Goal: Task Accomplishment & Management: Use online tool/utility

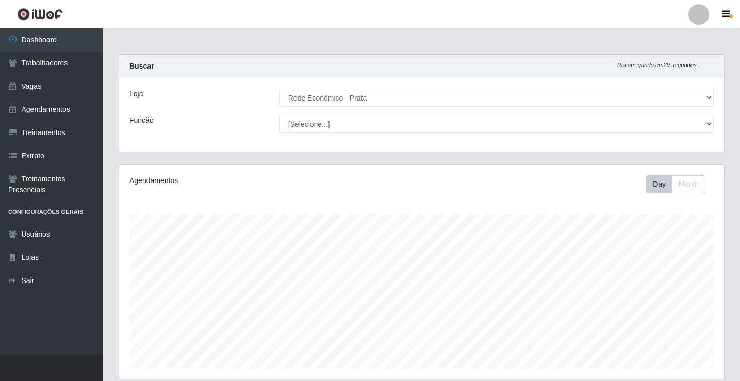
select select "192"
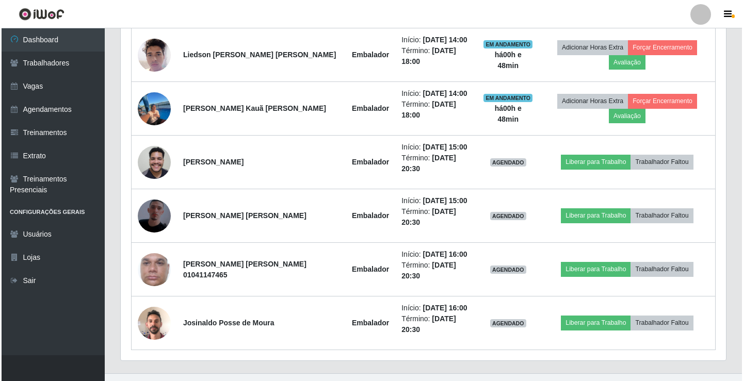
scroll to position [603, 0]
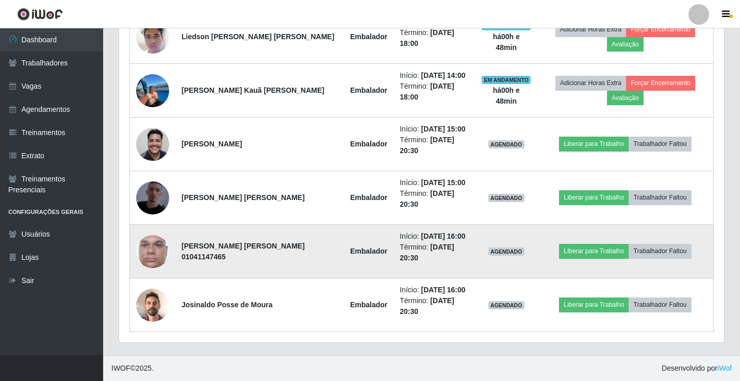
click at [150, 253] on img at bounding box center [152, 251] width 33 height 59
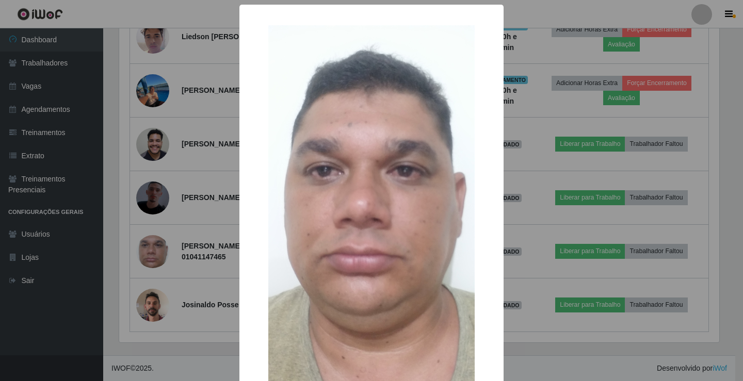
click at [537, 351] on div "× OK Cancel" at bounding box center [371, 190] width 743 height 381
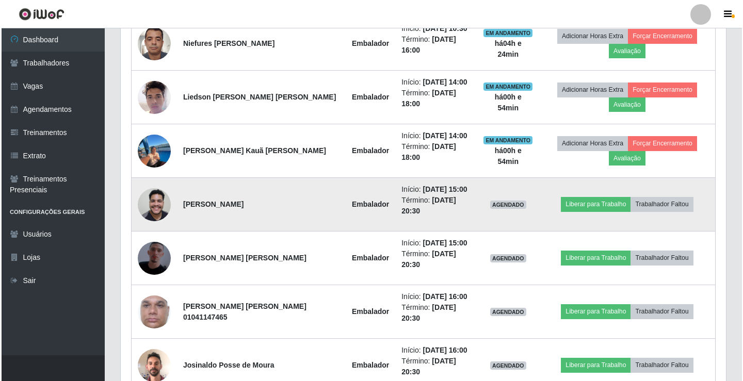
scroll to position [500, 0]
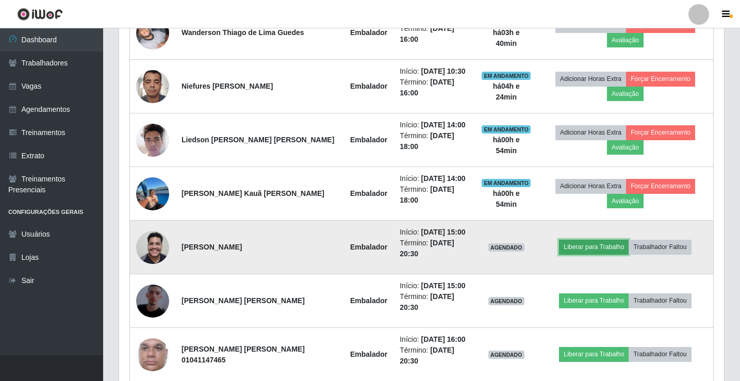
click at [604, 252] on button "Liberar para Trabalho" at bounding box center [594, 247] width 70 height 14
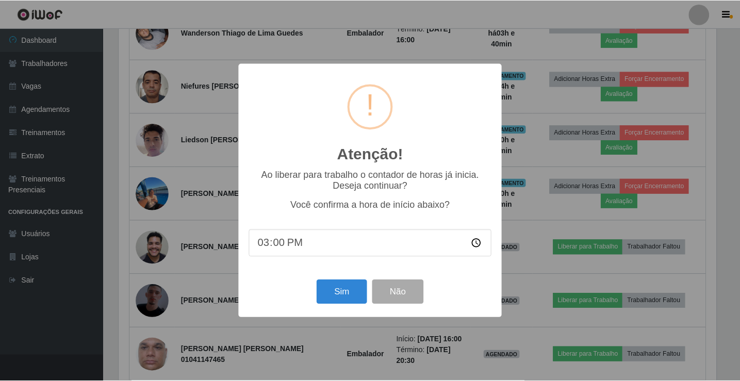
scroll to position [214, 600]
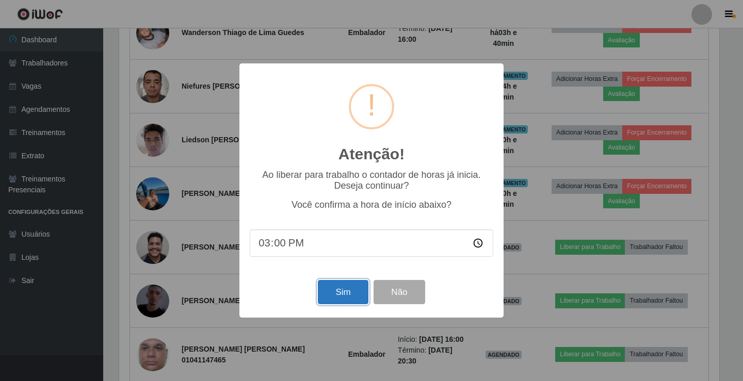
click at [350, 294] on button "Sim" at bounding box center [343, 292] width 50 height 24
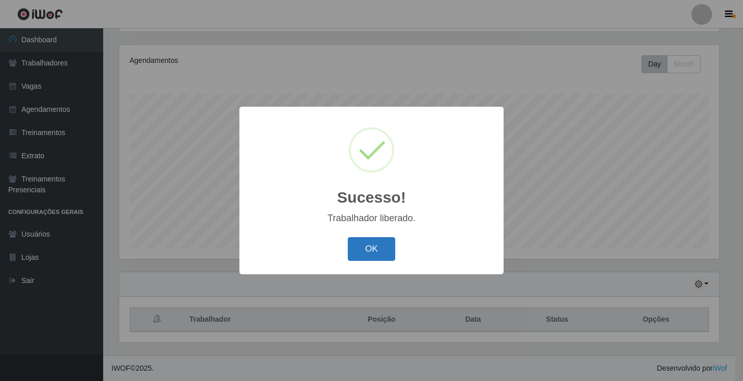
click at [361, 245] on button "OK" at bounding box center [372, 249] width 48 height 24
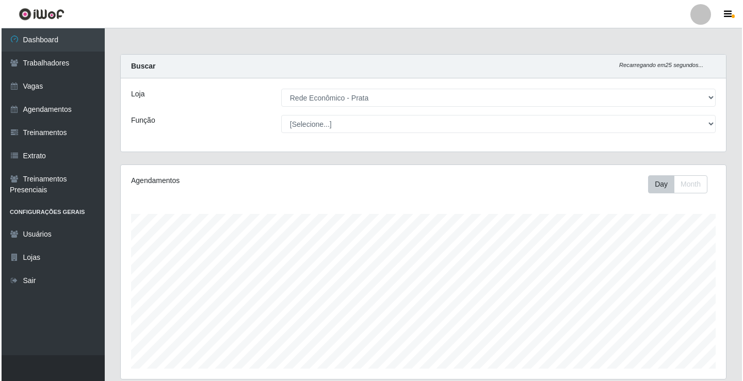
scroll to position [464, 0]
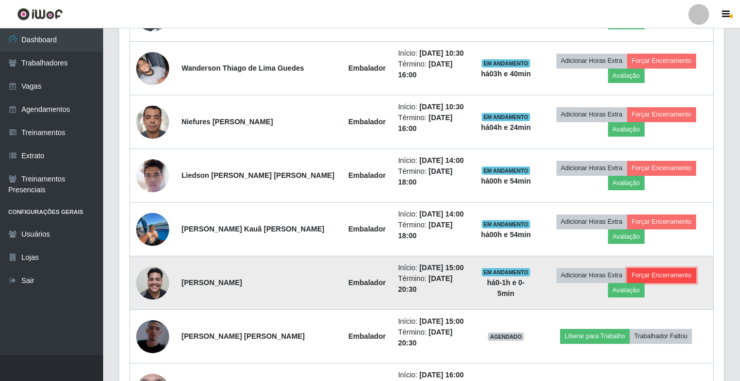
click at [657, 276] on button "Forçar Encerramento" at bounding box center [661, 275] width 69 height 14
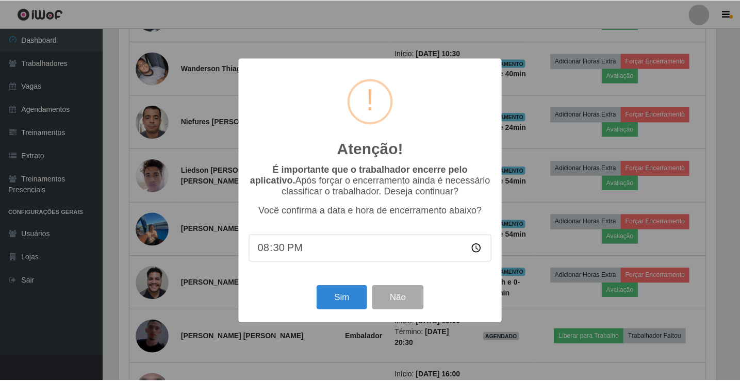
scroll to position [214, 600]
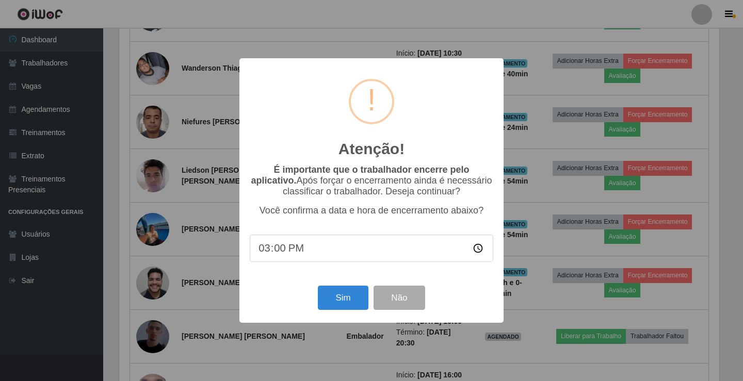
type input "15:01"
click at [349, 305] on button "Sim" at bounding box center [343, 298] width 50 height 24
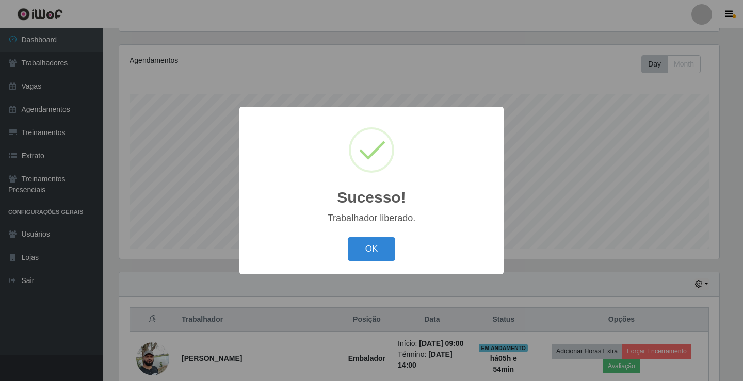
click at [348, 237] on button "OK" at bounding box center [372, 249] width 48 height 24
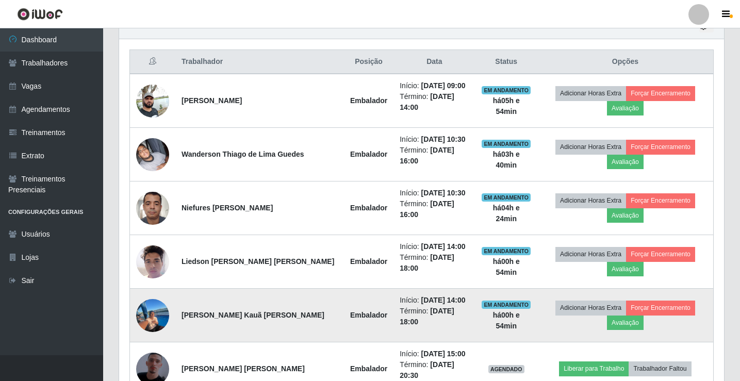
scroll to position [533, 0]
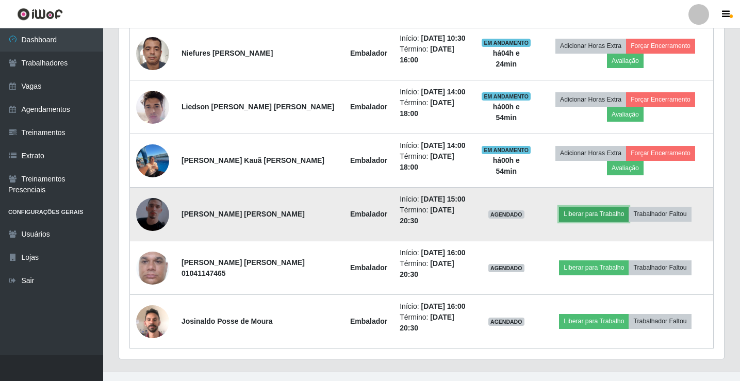
click at [573, 218] on button "Liberar para Trabalho" at bounding box center [594, 214] width 70 height 14
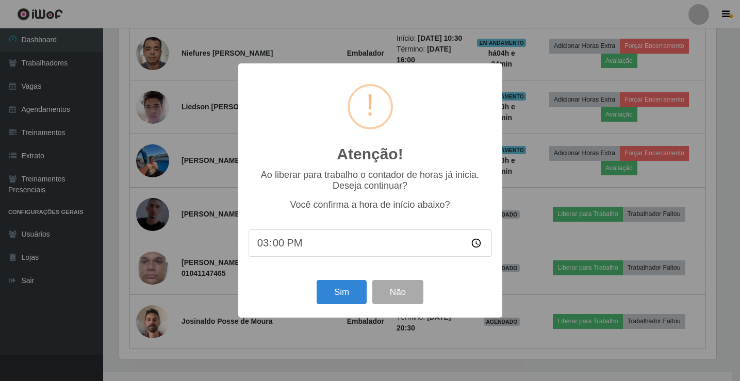
scroll to position [214, 600]
click at [339, 299] on button "Sim" at bounding box center [343, 292] width 50 height 24
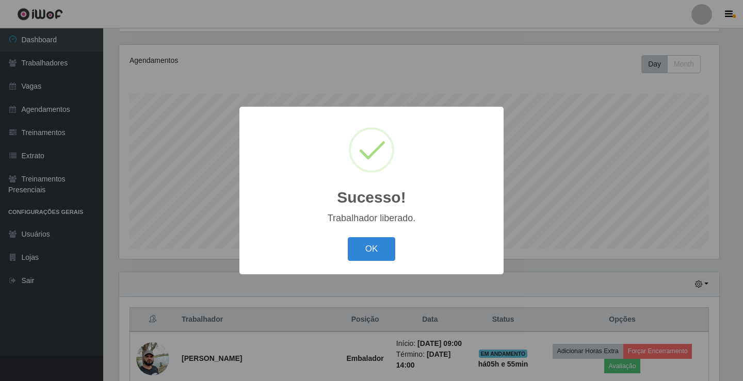
click at [348, 237] on button "OK" at bounding box center [372, 249] width 48 height 24
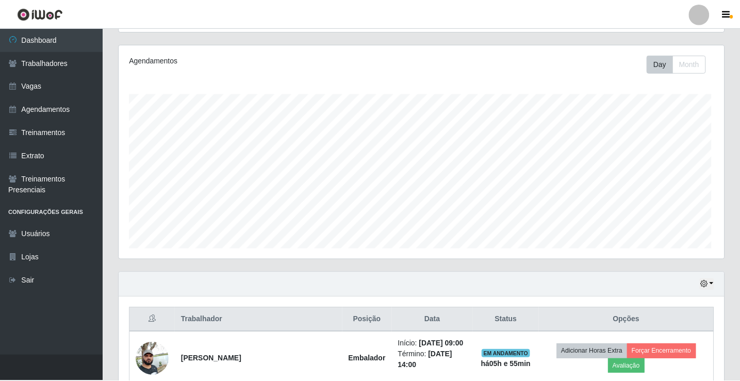
scroll to position [0, 0]
